Goal: Task Accomplishment & Management: Use online tool/utility

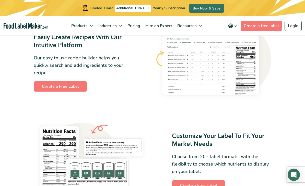
scroll to position [291, 0]
click at [273, 21] on link "Create a free label" at bounding box center [261, 26] width 41 height 10
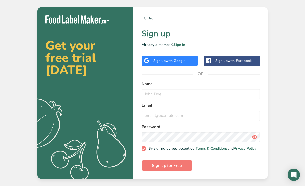
click at [174, 63] on span "with Google" at bounding box center [176, 60] width 20 height 5
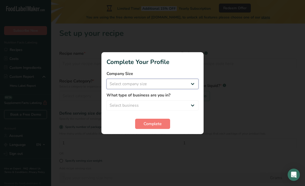
click at [189, 79] on select "Select company size Fewer than 10 Employees 10 to 50 Employees 51 to 500 Employ…" at bounding box center [153, 84] width 92 height 10
select select "1"
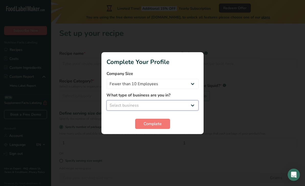
click at [178, 101] on select "Select business Packaged Food Manufacturer Restaurant & Cafe Bakery Meal Plans …" at bounding box center [153, 105] width 92 height 10
click at [191, 103] on select "Packaged Food Manufacturer Restaurant & Cafe Bakery Meal Plans & Catering Compa…" at bounding box center [153, 105] width 92 height 10
select select "8"
click at [158, 127] on button "Complete" at bounding box center [152, 124] width 35 height 10
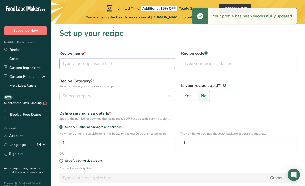
click at [136, 66] on input "text" at bounding box center [117, 64] width 116 height 10
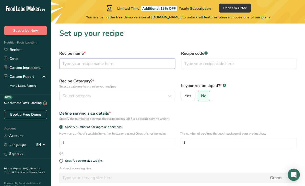
type input "A"
type input "Sea Moss"
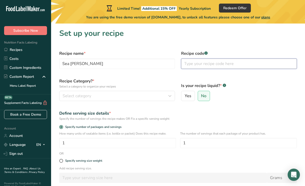
click at [255, 64] on input "text" at bounding box center [239, 64] width 116 height 10
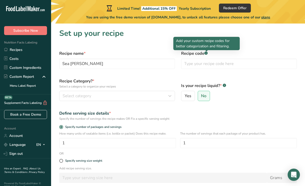
click at [187, 98] on span "Yes" at bounding box center [188, 95] width 7 height 5
click at [185, 98] on input "Yes" at bounding box center [183, 95] width 3 height 3
radio input "true"
select select "22"
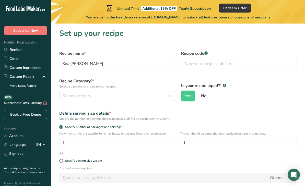
radio input "false"
click at [156, 95] on div "Select category" at bounding box center [116, 96] width 106 height 6
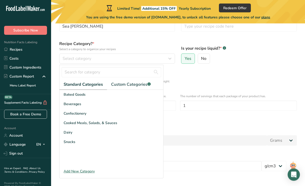
scroll to position [37, 0]
click at [70, 171] on div "Add New Category" at bounding box center [112, 171] width 104 height 5
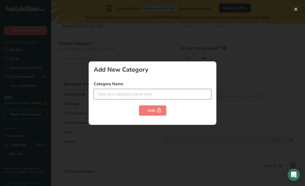
click at [101, 99] on input "text" at bounding box center [153, 94] width 118 height 10
type input "Gel"
click at [144, 116] on button "Add" at bounding box center [152, 110] width 27 height 10
click at [76, 106] on div at bounding box center [152, 93] width 305 height 186
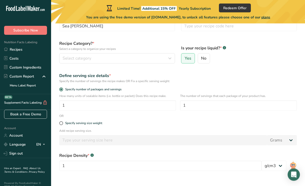
scroll to position [38, 0]
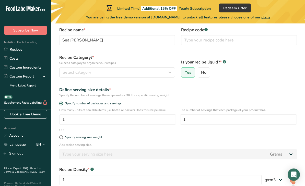
click at [66, 74] on span "Select category" at bounding box center [77, 73] width 29 height 6
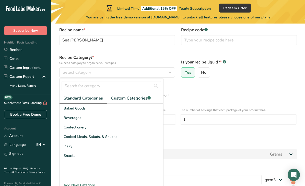
click at [74, 140] on div "Cooked Meals, Salads, & Sauces" at bounding box center [112, 136] width 104 height 9
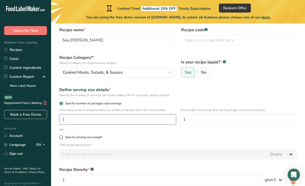
click at [75, 120] on input "1" at bounding box center [117, 119] width 117 height 10
type input "4"
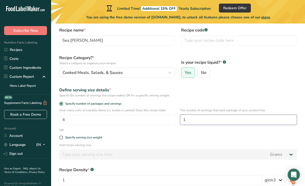
click at [200, 119] on input "1" at bounding box center [238, 120] width 117 height 10
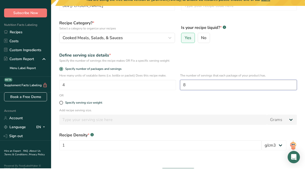
scroll to position [41, 0]
type input "8"
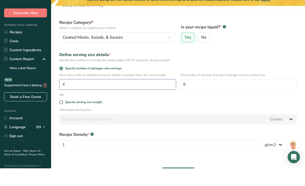
click at [75, 97] on input "4" at bounding box center [117, 102] width 117 height 10
type input "1"
type input "2"
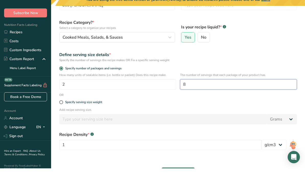
click at [194, 97] on input "8" at bounding box center [238, 102] width 117 height 10
type input "16"
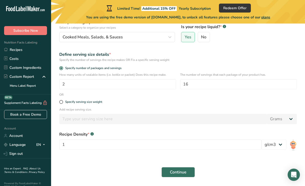
click at [60, 100] on label "Specify serving size weight" at bounding box center [178, 102] width 238 height 4
click at [60, 100] on input "Specify serving size weight" at bounding box center [60, 101] width 3 height 3
radio input "true"
radio input "false"
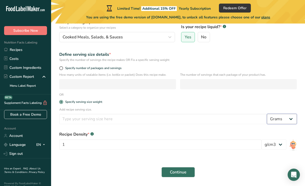
click at [287, 117] on select "Grams kg mg mcg lb oz l mL fl oz tbsp tsp cup qt gallon" at bounding box center [282, 119] width 30 height 10
select select "19"
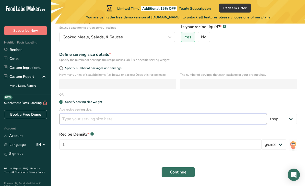
click at [80, 121] on input "number" at bounding box center [163, 119] width 208 height 10
type input "1"
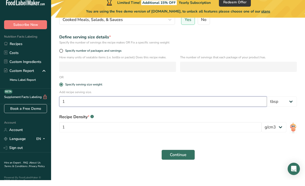
scroll to position [72, 0]
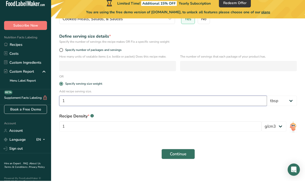
type input "1"
click at [68, 126] on input "1" at bounding box center [160, 131] width 203 height 10
click at [85, 151] on div "Continue" at bounding box center [178, 159] width 244 height 16
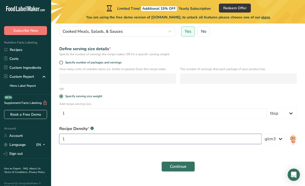
click at [73, 141] on input "1" at bounding box center [160, 139] width 203 height 10
type input "227"
click at [176, 165] on span "Continue" at bounding box center [178, 166] width 17 height 6
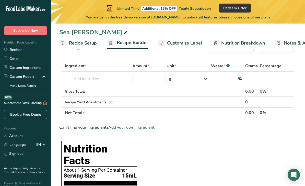
scroll to position [7, 0]
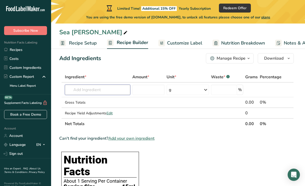
click at [105, 87] on input "text" at bounding box center [97, 90] width 65 height 10
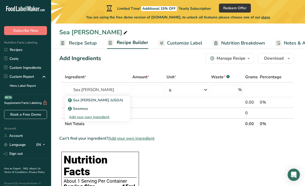
click at [110, 102] on div "Sea Moss (USDA)" at bounding box center [93, 99] width 49 height 5
type input "Sea Moss (USDA)"
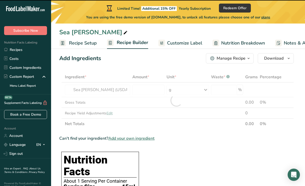
type input "0"
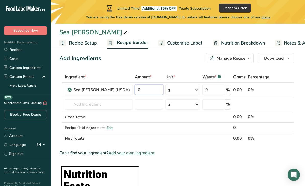
click at [146, 90] on input "0" at bounding box center [149, 90] width 28 height 10
type input "5.5"
click at [195, 88] on div "Ingredient * Amount * Unit * Waste * .a-a{fill:#347362;}.b-a{fill:#fff;} Grams …" at bounding box center [176, 108] width 235 height 72
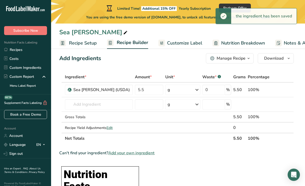
click at [196, 92] on icon at bounding box center [197, 89] width 6 height 9
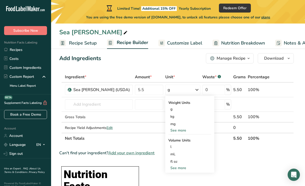
click at [169, 130] on div "See more" at bounding box center [190, 130] width 43 height 5
click at [169, 148] on div "oz" at bounding box center [190, 145] width 43 height 7
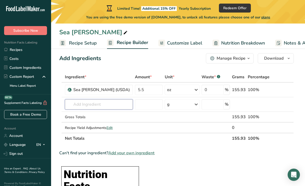
click at [90, 106] on input "text" at bounding box center [99, 104] width 68 height 10
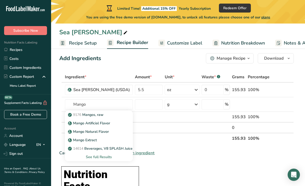
click at [86, 115] on p "9176 Mangos, raw" at bounding box center [86, 114] width 35 height 5
type input "Mangos, raw"
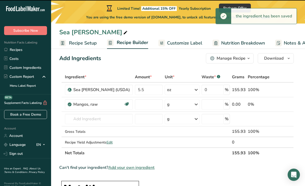
type input "0"
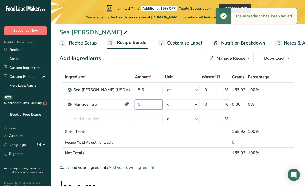
click at [135, 109] on input "0" at bounding box center [149, 104] width 28 height 10
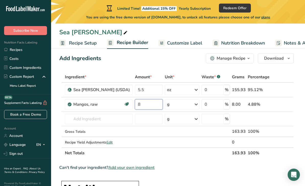
type input "8"
click at [196, 106] on div "Ingredient * Amount * Unit * Waste * .a-a{fill:#347362;}.b-a{fill:#fff;} Grams …" at bounding box center [176, 115] width 235 height 87
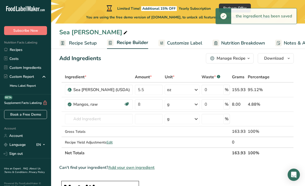
click at [196, 105] on icon at bounding box center [196, 104] width 6 height 9
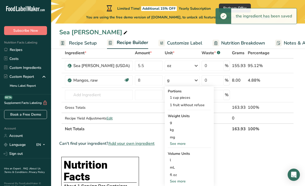
scroll to position [32, 0]
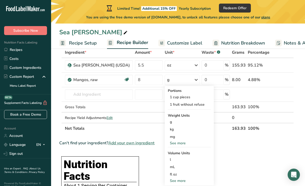
click at [172, 144] on div "See more" at bounding box center [189, 142] width 43 height 5
click at [168, 160] on div "oz" at bounding box center [189, 158] width 43 height 7
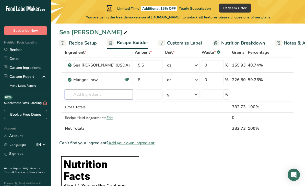
click at [100, 93] on input "text" at bounding box center [99, 94] width 68 height 10
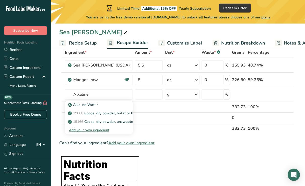
click at [85, 104] on p "Alkaline Water" at bounding box center [83, 104] width 29 height 5
type input "Alkaline Water"
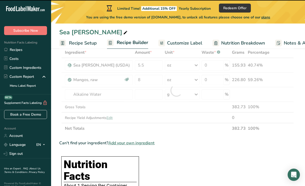
type input "0"
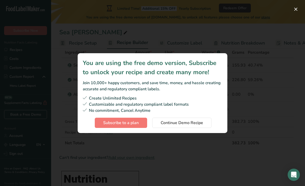
click at [295, 11] on button "Subscription modal" at bounding box center [296, 9] width 8 height 8
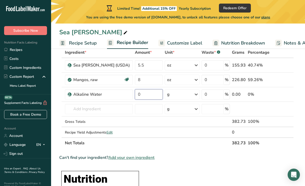
click at [140, 95] on input "0" at bounding box center [149, 94] width 28 height 10
type input "8"
click at [197, 95] on div "Ingredient * Amount * Unit * Waste * .a-a{fill:#347362;}.b-a{fill:#fff;} Grams …" at bounding box center [176, 97] width 235 height 101
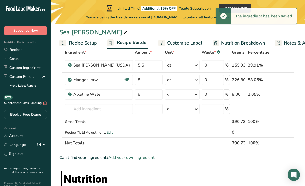
click at [198, 94] on icon at bounding box center [196, 94] width 6 height 9
click at [180, 135] on div "See more" at bounding box center [189, 134] width 43 height 5
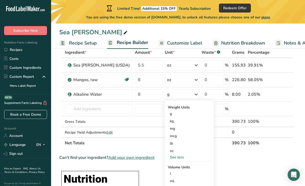
click at [182, 151] on div "oz" at bounding box center [189, 150] width 43 height 7
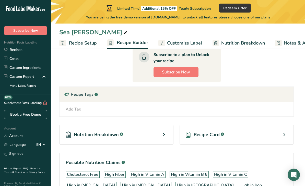
scroll to position [358, 0]
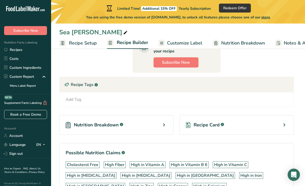
click at [166, 115] on div "Nutrition Breakdown .a-a{fill:#347362;}.b-a{fill:#fff;}" at bounding box center [116, 125] width 114 height 20
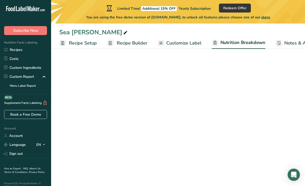
select select "Calories"
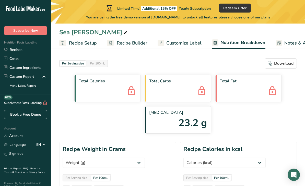
click at [173, 43] on span "Customize Label" at bounding box center [183, 43] width 35 height 7
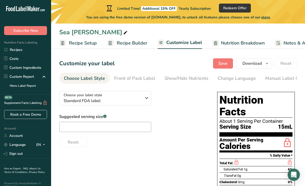
click at [150, 79] on div "Front of Pack Label" at bounding box center [134, 78] width 41 height 7
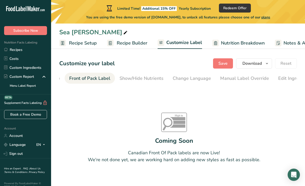
scroll to position [0, 50]
click at [144, 76] on div "Show/Hide Nutrients" at bounding box center [137, 78] width 44 height 7
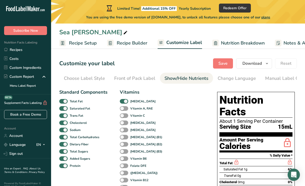
scroll to position [0, 0]
click at [96, 80] on div "Choose Label Style" at bounding box center [84, 78] width 41 height 7
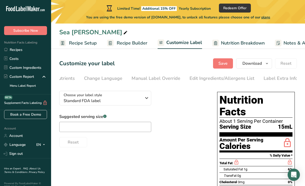
click at [279, 78] on div "Label Extra Info" at bounding box center [281, 78] width 34 height 7
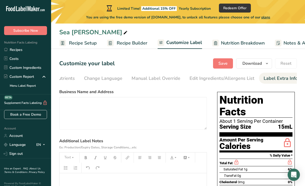
click at [238, 76] on div "Edit Ingredients/Allergens List" at bounding box center [222, 78] width 65 height 7
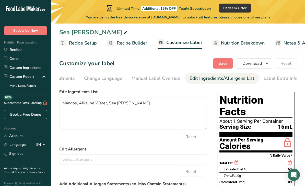
click at [142, 48] on link "Recipe Builder" at bounding box center [127, 43] width 40 height 12
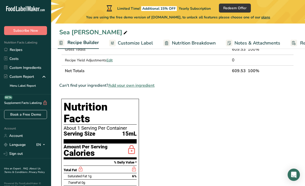
scroll to position [102, 0]
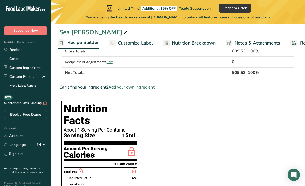
click at [90, 44] on span "Recipe Builder" at bounding box center [83, 42] width 31 height 7
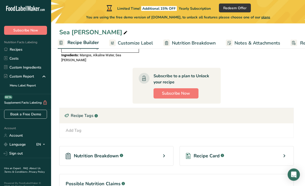
scroll to position [327, 0]
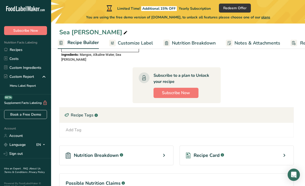
click at [279, 145] on div "Recipe Card .a-a{fill:#347362;}.b-a{fill:#fff;}" at bounding box center [237, 155] width 114 height 20
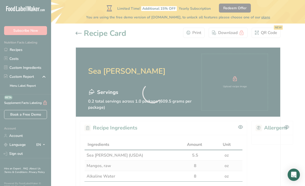
click at [79, 35] on div at bounding box center [152, 93] width 305 height 186
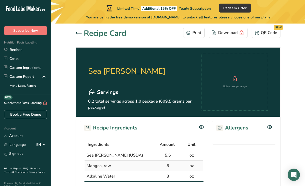
click at [76, 37] on div "Recipe Card" at bounding box center [101, 34] width 51 height 12
click at [80, 34] on icon at bounding box center [79, 33] width 6 height 3
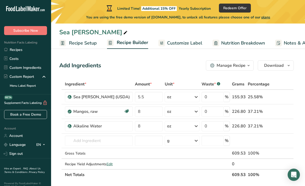
click at [246, 66] on span "button" at bounding box center [249, 65] width 6 height 6
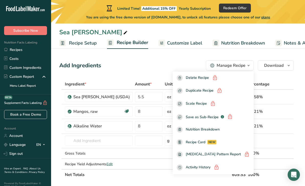
click at [162, 68] on div "Add Ingredients Manage Recipe Delete Recipe Duplicate Recipe Scale Recipe Save …" at bounding box center [176, 65] width 235 height 10
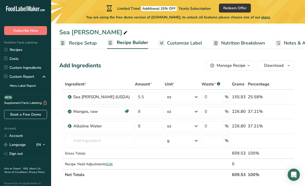
click at [80, 32] on div "Sea Moss" at bounding box center [93, 32] width 69 height 9
click at [86, 42] on span "Recipe Setup" at bounding box center [83, 43] width 28 height 7
select select "19"
select select "22"
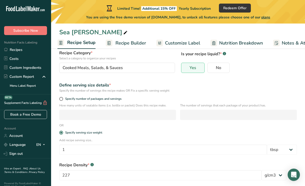
scroll to position [51, 0]
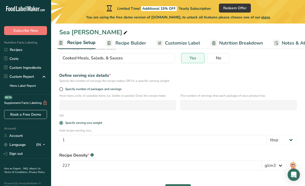
click at [148, 99] on div "How many units of sealable items (i.e. bottle or packet) Does this recipe make." at bounding box center [117, 101] width 117 height 17
click at [145, 110] on div "How many units of sealable items (i.e. bottle or packet) Does this recipe make.…" at bounding box center [178, 103] width 244 height 20
click at [61, 86] on div "Specify number of packages and servings" at bounding box center [178, 89] width 244 height 7
click at [64, 90] on span "Specify number of packages and servings" at bounding box center [92, 89] width 59 height 4
click at [63, 90] on input "Specify number of packages and servings" at bounding box center [60, 88] width 3 height 3
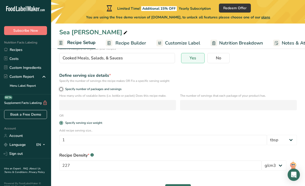
radio input "true"
radio input "false"
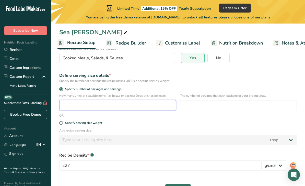
click at [139, 107] on input "number" at bounding box center [117, 105] width 117 height 10
type input "2"
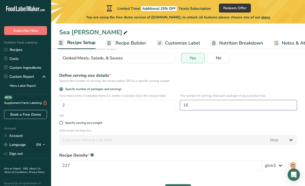
type input "16"
click at [178, 186] on button "Save" at bounding box center [178, 189] width 26 height 10
select select "0"
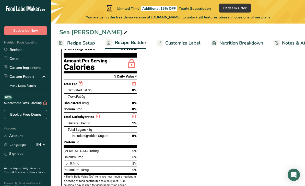
scroll to position [188, 0]
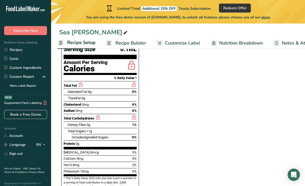
select select "22"
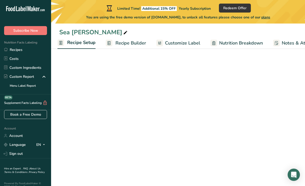
scroll to position [51, 0]
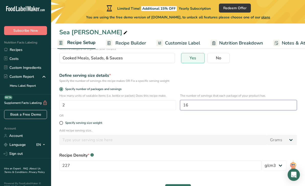
click at [219, 103] on input "16" at bounding box center [238, 105] width 117 height 10
type input "1"
type input "8"
click at [178, 186] on button "Save" at bounding box center [178, 189] width 26 height 10
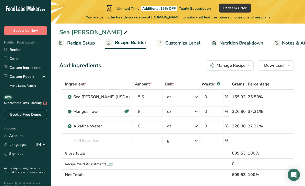
click at [168, 39] on link "Customize Label" at bounding box center [179, 43] width 44 height 12
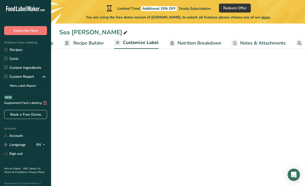
scroll to position [0, 84]
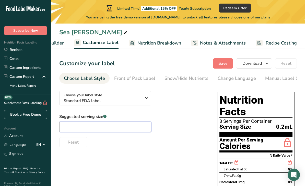
click at [64, 127] on input "text" at bounding box center [105, 127] width 92 height 10
click at [65, 156] on div "Choose your label style Standard FDA label USA (FDA) Standard FDA label Tabular…" at bounding box center [178, 185] width 238 height 197
click at [66, 125] on input "2 Tbl." at bounding box center [105, 127] width 92 height 10
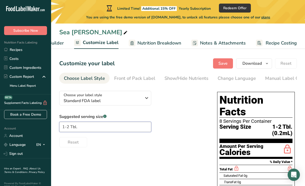
type input "1-2 Tbl."
click at [104, 148] on div "Choose your label style Standard FDA label USA (FDA) Standard FDA label Tabular…" at bounding box center [178, 189] width 238 height 204
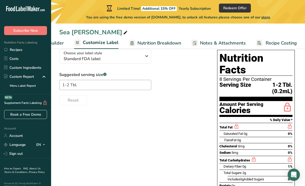
scroll to position [0, 0]
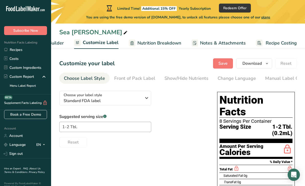
click at [128, 79] on div "Front of Pack Label" at bounding box center [134, 78] width 41 height 7
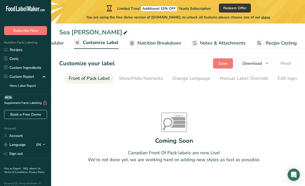
scroll to position [0, 50]
click at [123, 83] on link "Show/Hide Nutrients" at bounding box center [137, 79] width 44 height 12
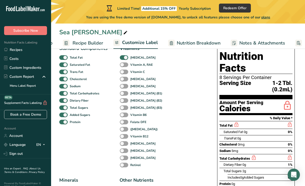
scroll to position [43, 0]
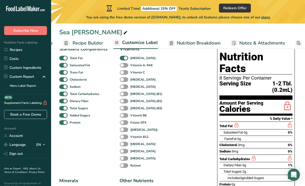
click at [127, 57] on span at bounding box center [124, 58] width 8 height 5
click at [123, 57] on input "Vitamin D" at bounding box center [121, 57] width 3 height 3
checkbox input "false"
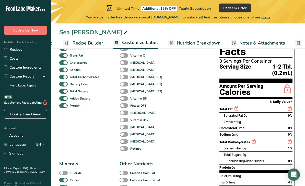
scroll to position [60, 0]
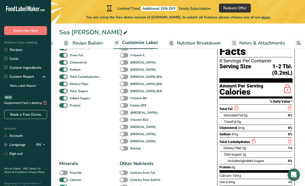
click at [125, 121] on span at bounding box center [124, 119] width 8 height 5
click at [123, 121] on input "Vitamin B12" at bounding box center [121, 119] width 3 height 3
click at [122, 121] on span at bounding box center [124, 119] width 8 height 5
click at [122, 121] on input "Vitamin B12" at bounding box center [121, 119] width 3 height 3
checkbox input "false"
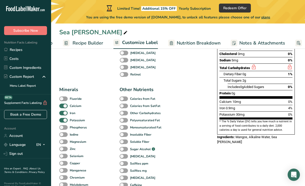
scroll to position [136, 0]
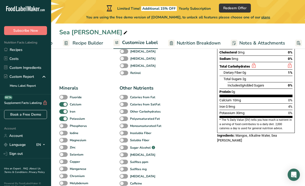
click at [61, 135] on span at bounding box center [63, 133] width 8 height 5
click at [61, 135] on input "Iodine" at bounding box center [60, 132] width 3 height 3
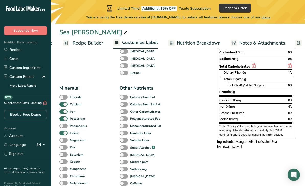
click at [63, 131] on span at bounding box center [63, 133] width 8 height 5
click at [63, 131] on input "Iodine" at bounding box center [60, 132] width 3 height 3
checkbox input "false"
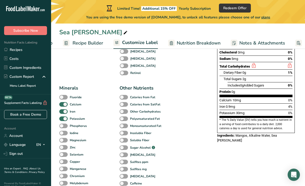
click at [63, 119] on span at bounding box center [63, 118] width 8 height 5
click at [63, 119] on input "Potassium" at bounding box center [60, 118] width 3 height 3
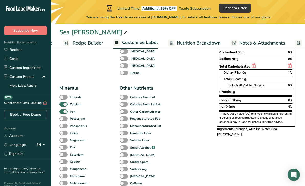
click at [63, 119] on span at bounding box center [63, 118] width 8 height 5
click at [63, 119] on input "Potassium" at bounding box center [60, 118] width 3 height 3
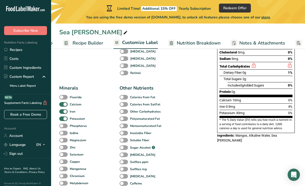
click at [69, 119] on span "Potassium" at bounding box center [76, 118] width 17 height 5
click at [63, 119] on input "Potassium" at bounding box center [60, 118] width 3 height 3
checkbox input "false"
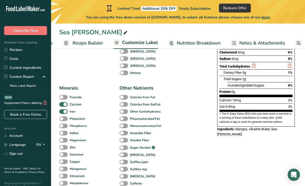
click at [64, 112] on span at bounding box center [63, 111] width 8 height 5
click at [63, 112] on input "Iron" at bounding box center [60, 111] width 3 height 3
checkbox input "false"
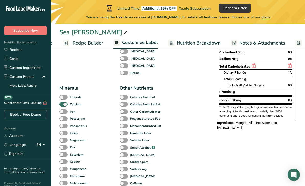
click at [66, 104] on span at bounding box center [63, 104] width 8 height 5
click at [63, 104] on input "Calcium" at bounding box center [60, 104] width 3 height 3
checkbox input "false"
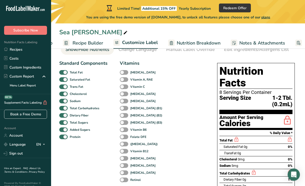
scroll to position [29, 0]
click at [64, 138] on span at bounding box center [63, 137] width 8 height 5
click at [63, 138] on input "Protein" at bounding box center [60, 136] width 3 height 3
checkbox input "false"
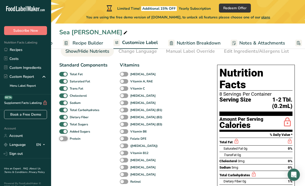
scroll to position [27, 0]
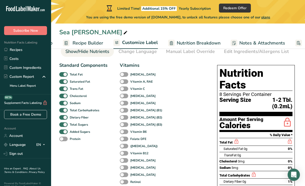
click at [64, 88] on span at bounding box center [63, 88] width 8 height 5
click at [63, 88] on input "Trans Fat" at bounding box center [60, 88] width 3 height 3
checkbox input "false"
click at [65, 79] on span at bounding box center [63, 81] width 8 height 5
click at [63, 80] on input "Saturated Fat" at bounding box center [60, 81] width 3 height 3
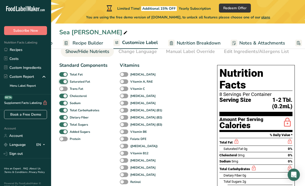
checkbox input "false"
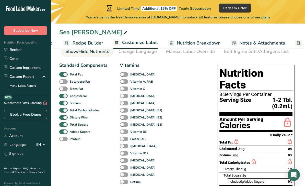
click at [64, 94] on span at bounding box center [63, 96] width 8 height 5
click at [63, 94] on input "Cholesterol" at bounding box center [60, 95] width 3 height 3
checkbox input "false"
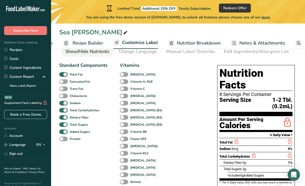
click at [65, 104] on span at bounding box center [63, 103] width 8 height 5
click at [63, 104] on input "Sodium" at bounding box center [60, 102] width 3 height 3
checkbox input "false"
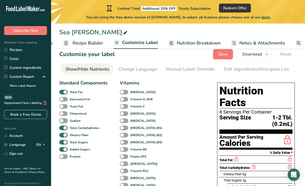
scroll to position [0, 0]
